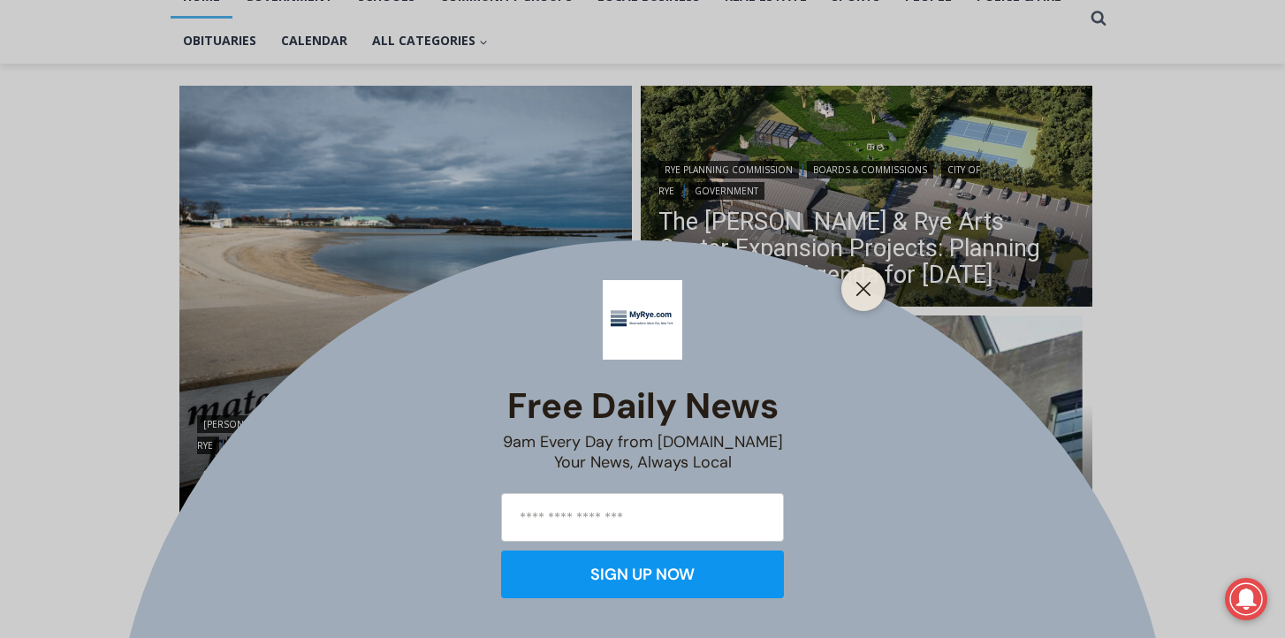
scroll to position [411, 0]
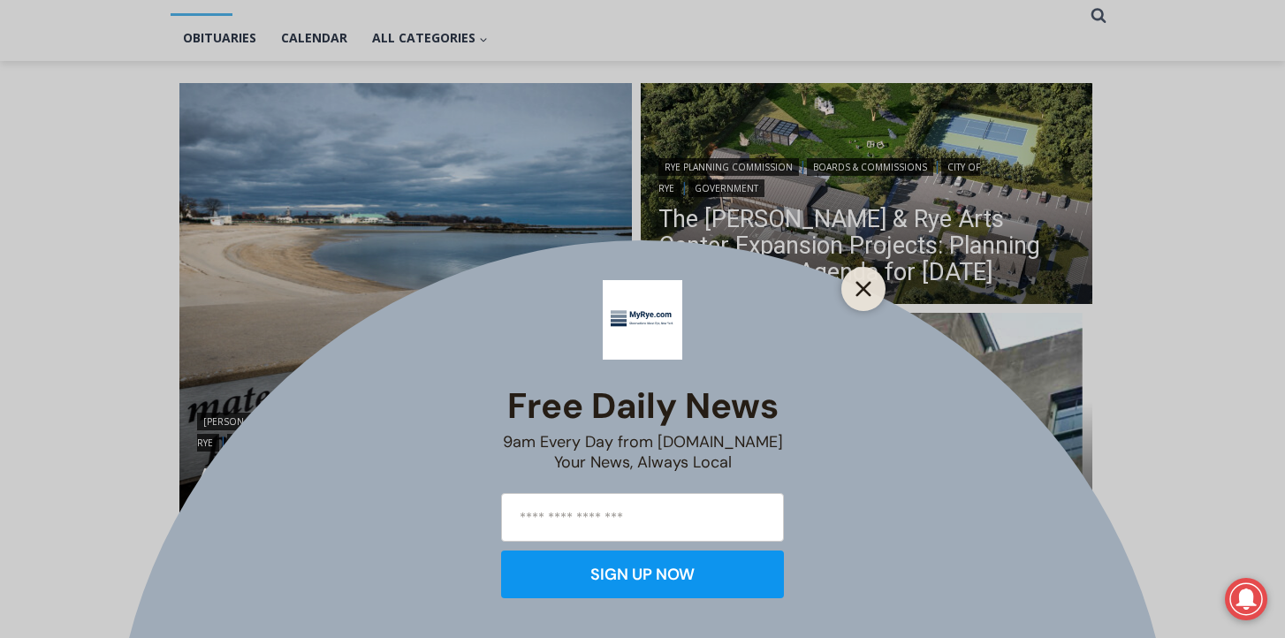
click at [864, 288] on line "Close" at bounding box center [863, 289] width 12 height 12
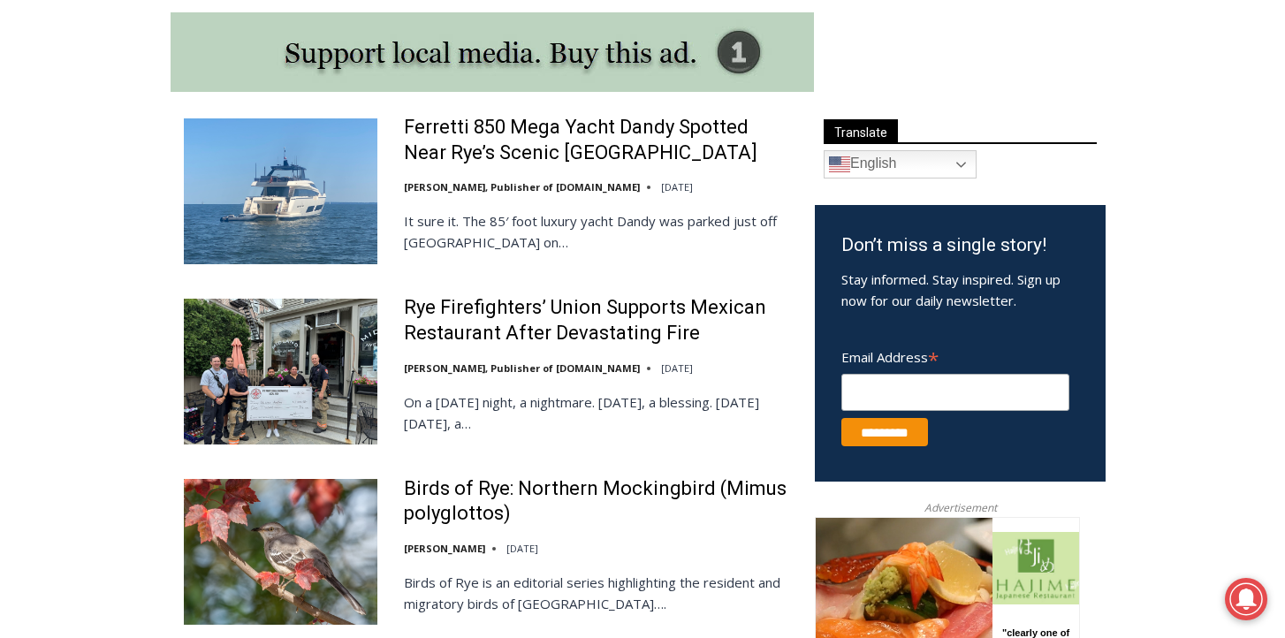
scroll to position [950, 0]
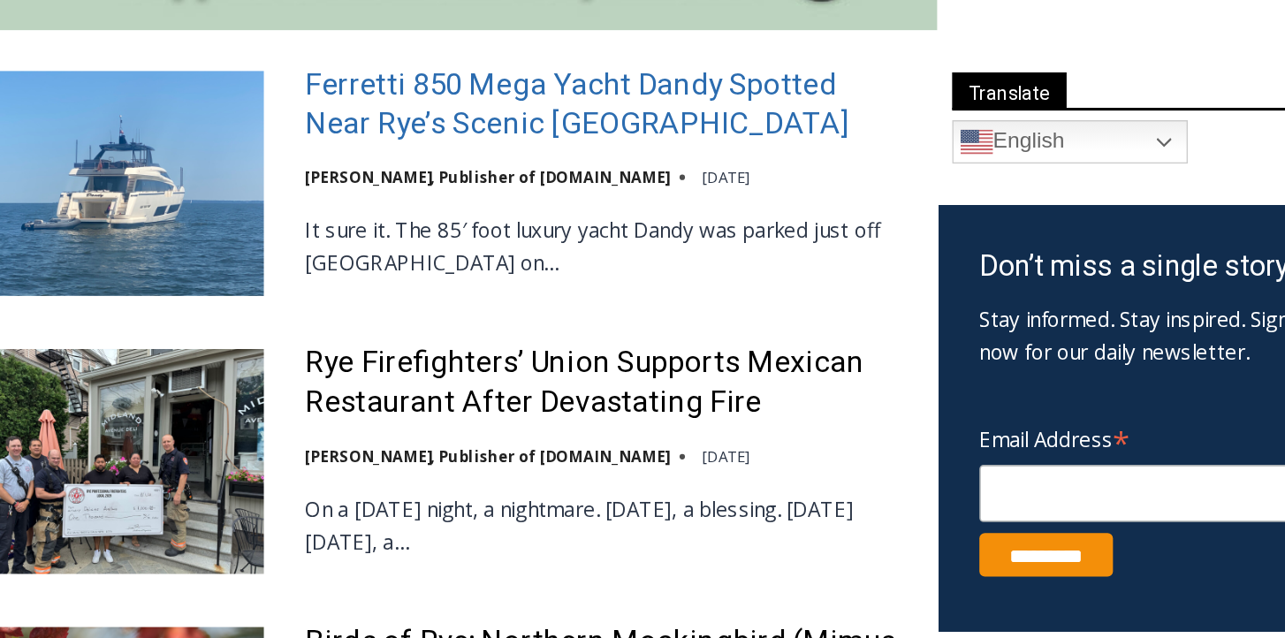
click at [558, 153] on link "Ferretti 850 Mega Yacht Dandy Spotted Near Rye’s Scenic [GEOGRAPHIC_DATA]" at bounding box center [598, 136] width 388 height 50
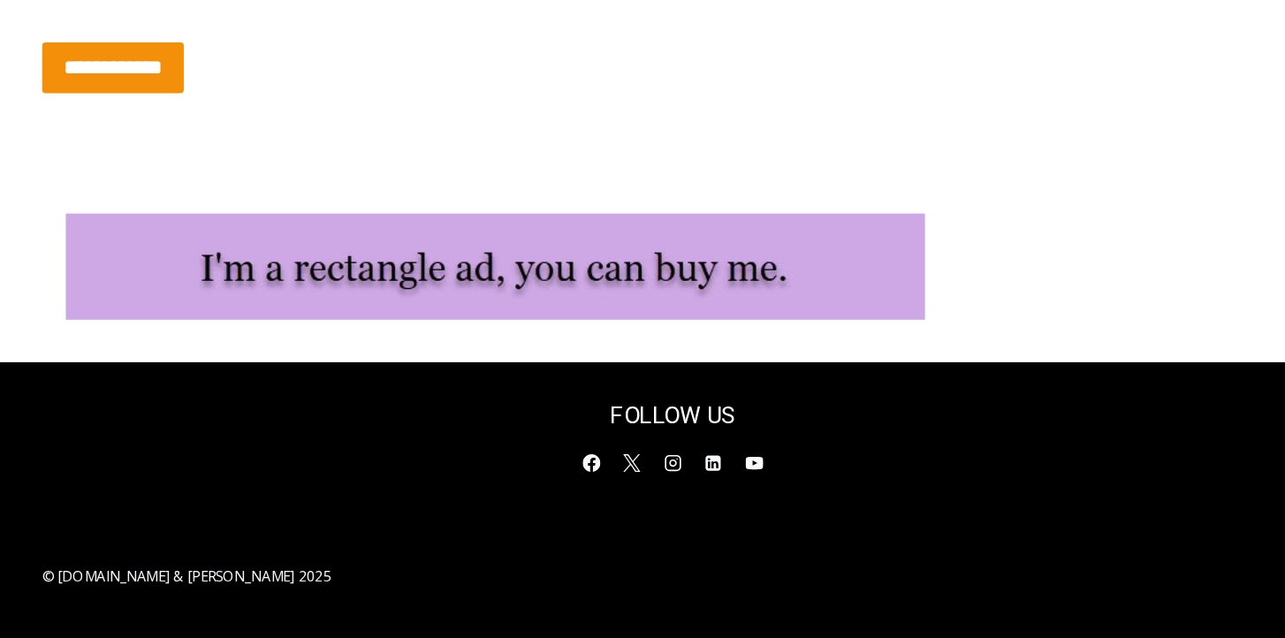
scroll to position [6262, 0]
